Goal: Information Seeking & Learning: Find specific fact

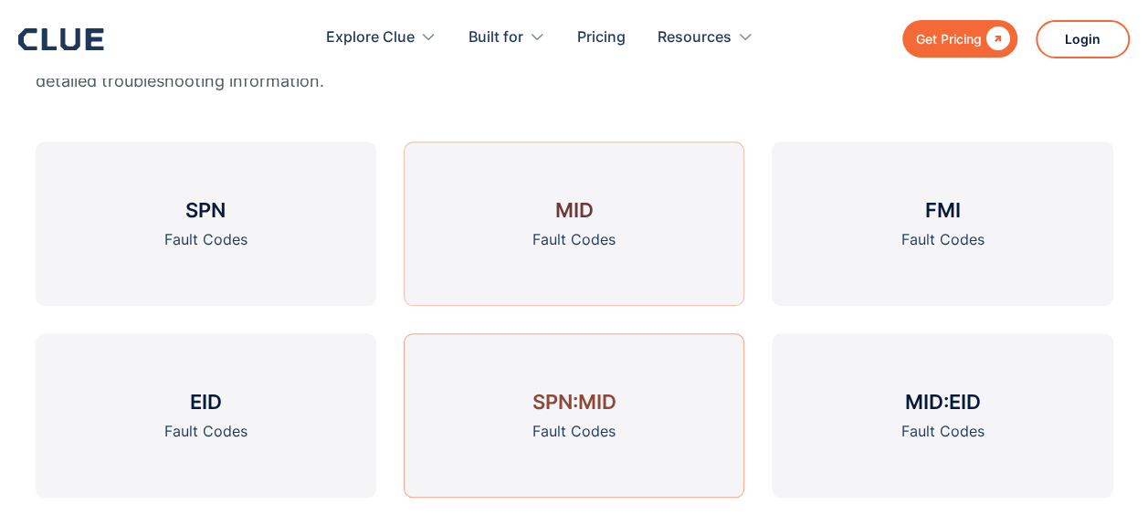
scroll to position [735, 0]
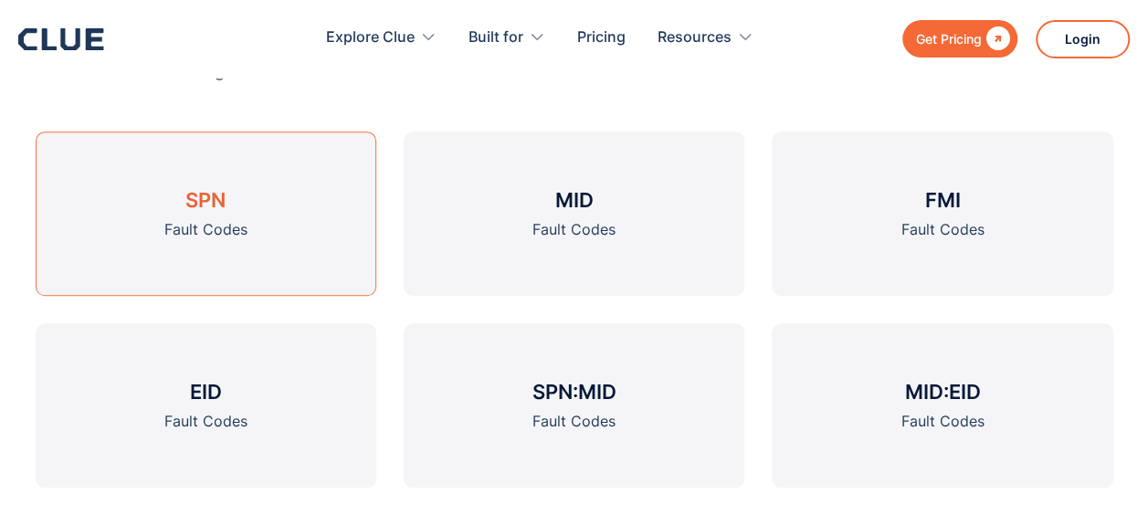
click at [302, 219] on link "SPN Fault Codes" at bounding box center [206, 213] width 341 height 164
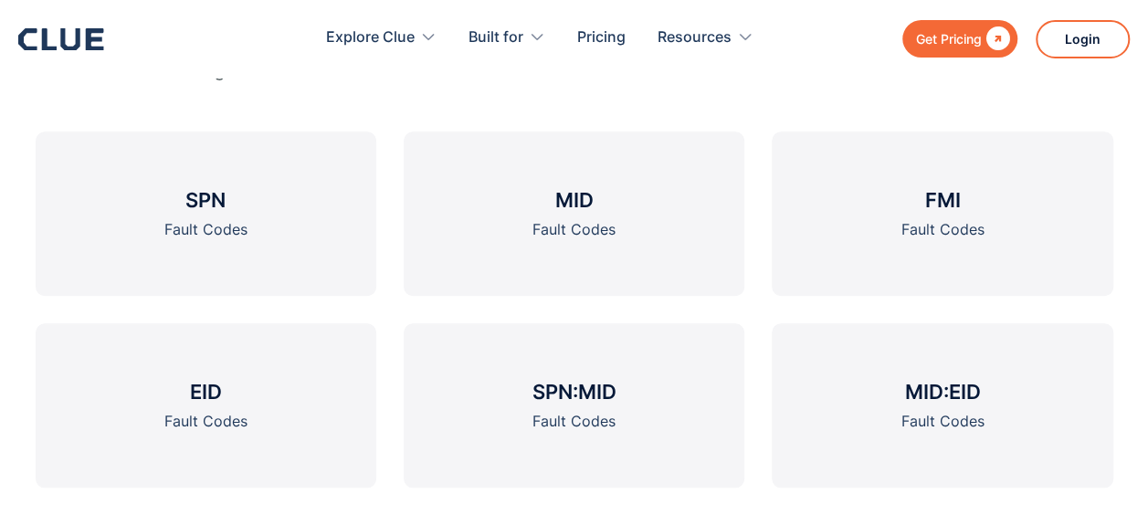
scroll to position [736, 0]
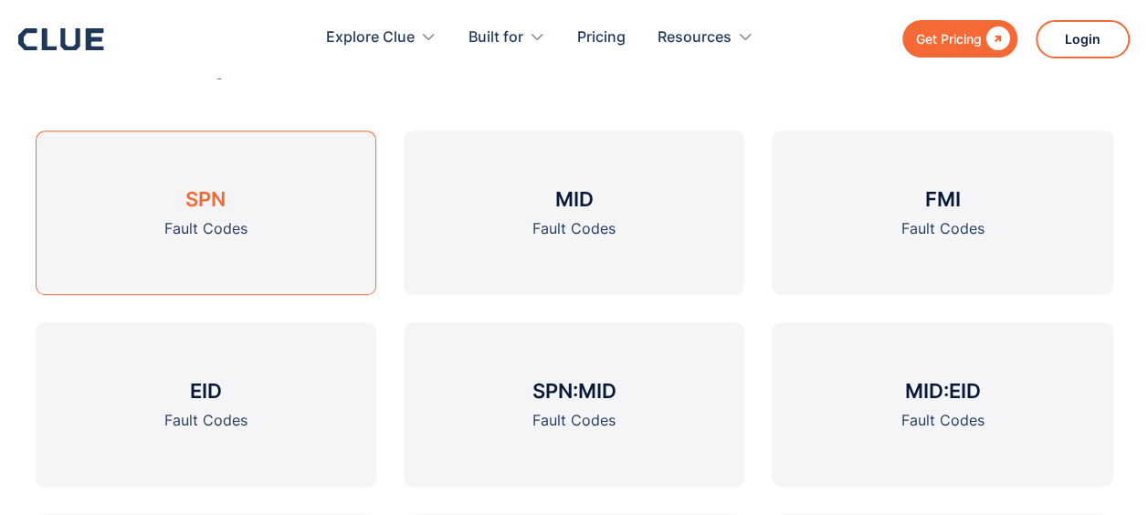
click at [250, 209] on link "SPN Fault Codes" at bounding box center [206, 213] width 341 height 164
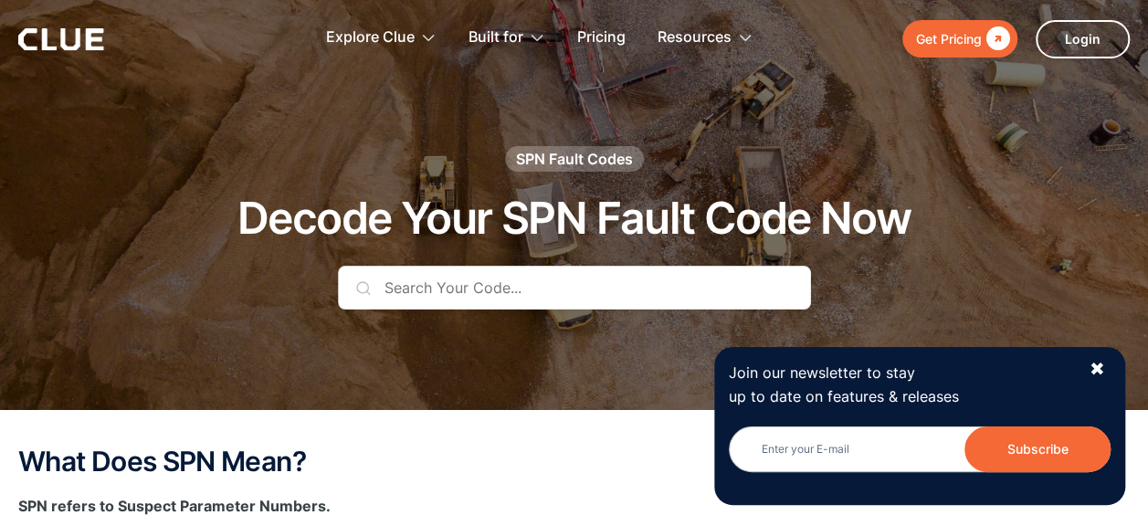
click at [463, 295] on input "text" at bounding box center [574, 288] width 473 height 44
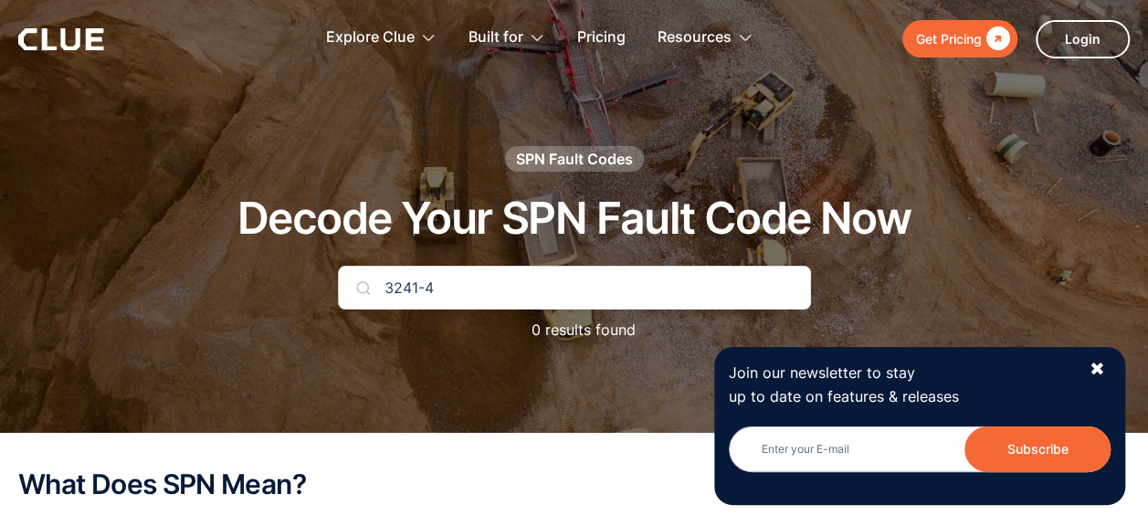
type input "3241-4"
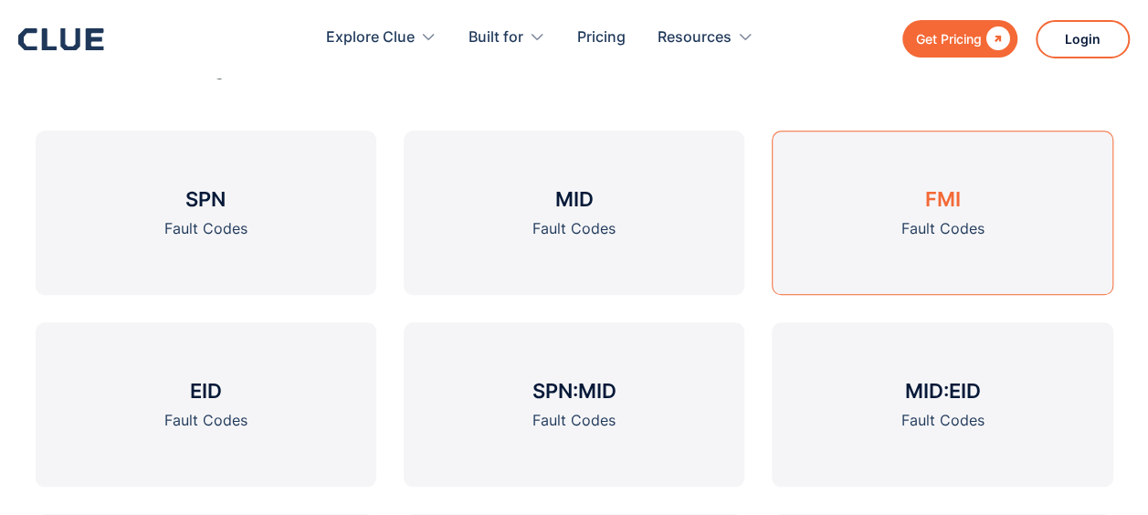
scroll to position [736, 0]
click at [860, 210] on link "FMI Fault Codes" at bounding box center [941, 213] width 341 height 164
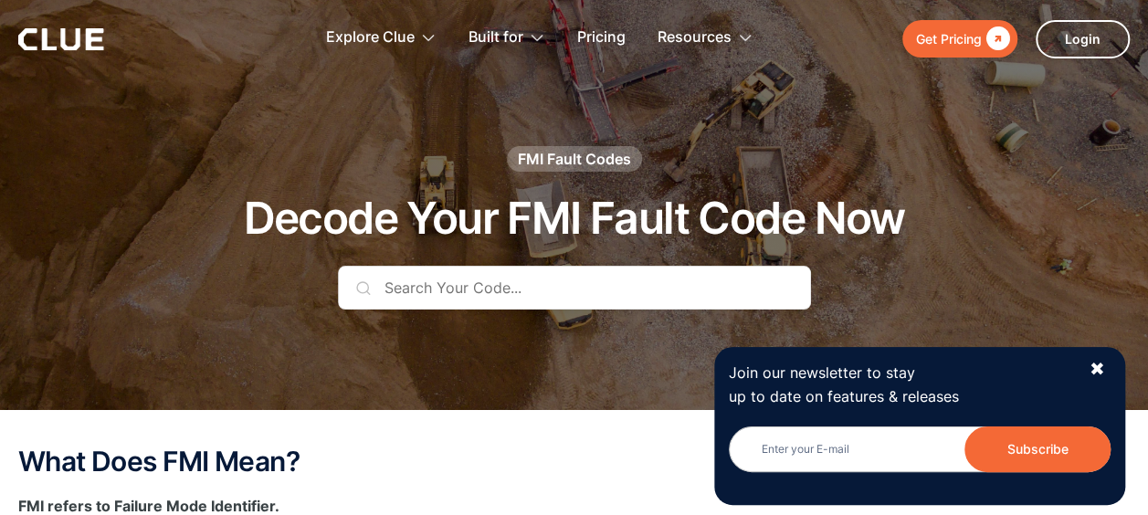
click at [449, 288] on input "text" at bounding box center [574, 288] width 473 height 44
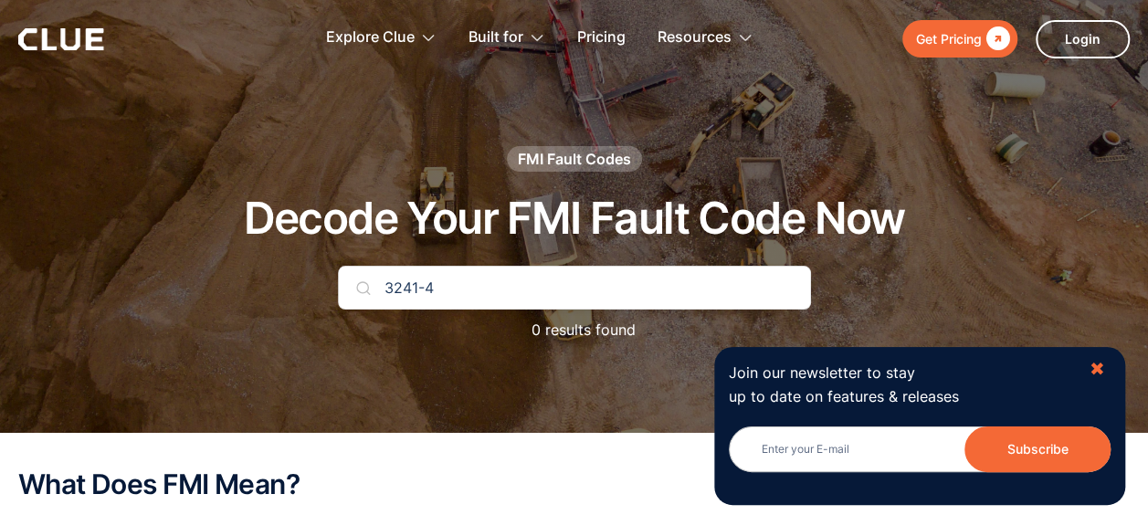
click at [1098, 360] on div "✖" at bounding box center [1096, 369] width 16 height 23
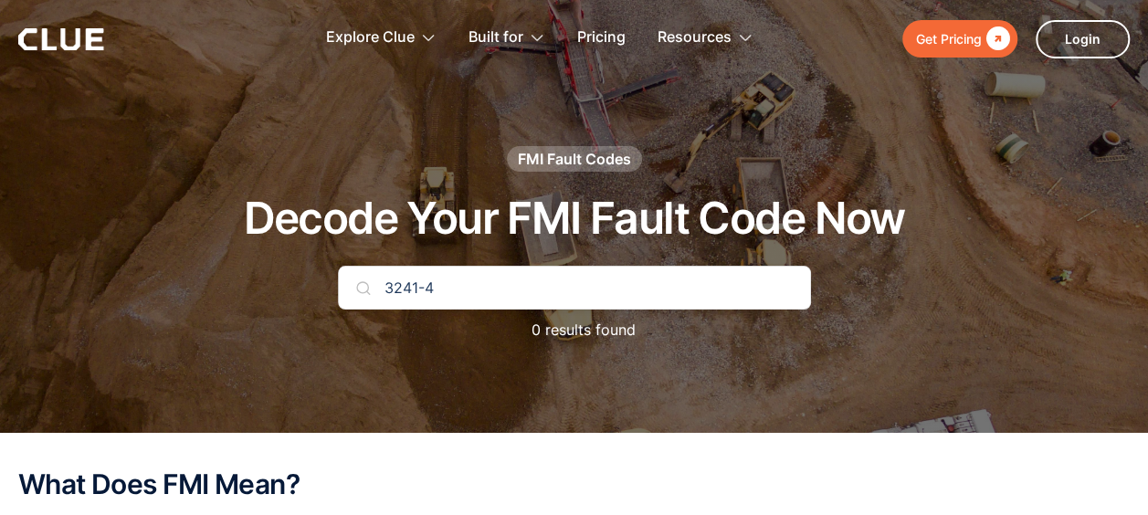
click at [751, 283] on input "3241-4" at bounding box center [574, 288] width 473 height 44
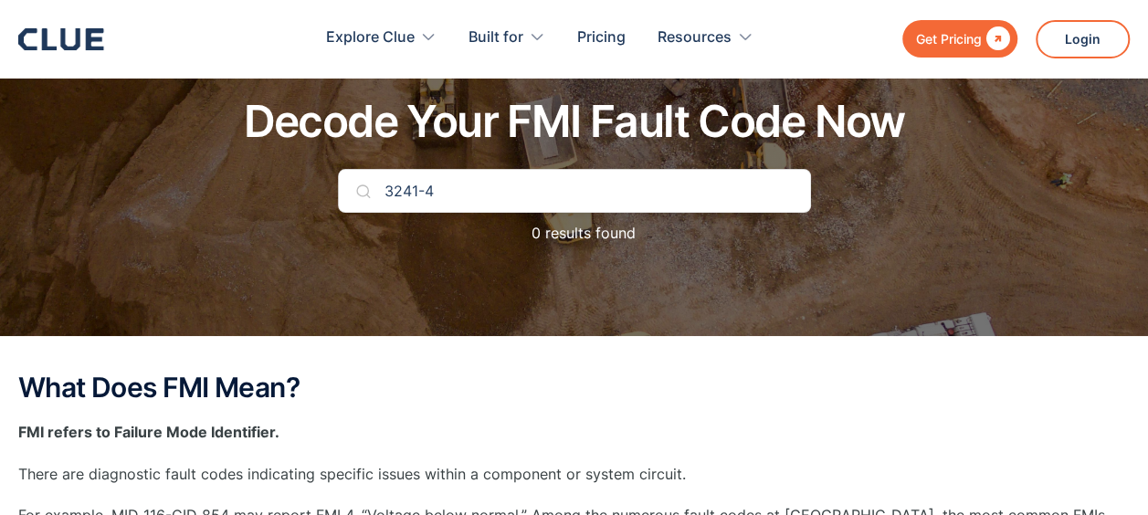
scroll to position [73, 0]
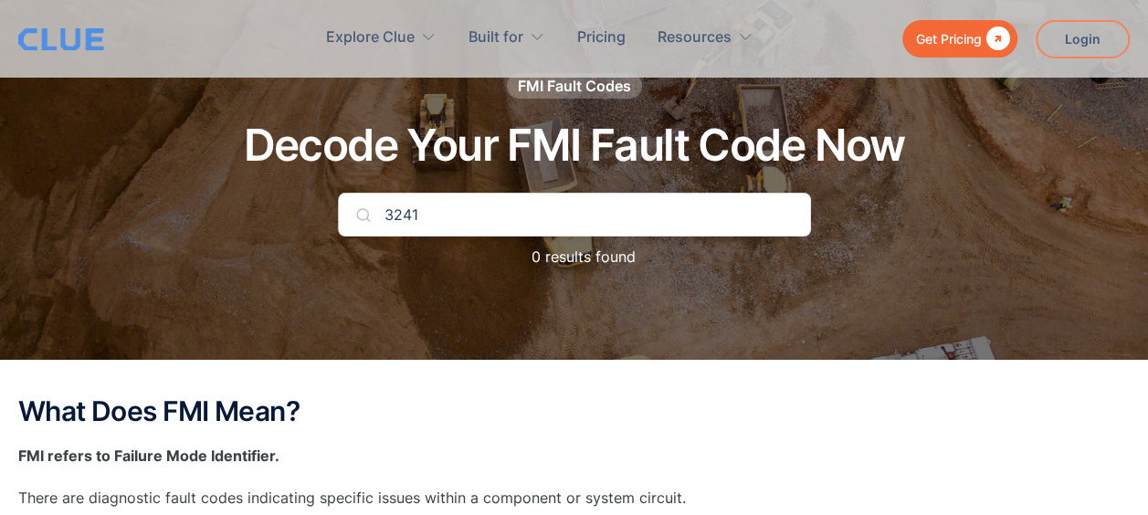
type input "3241"
